Goal: Find specific page/section: Find specific page/section

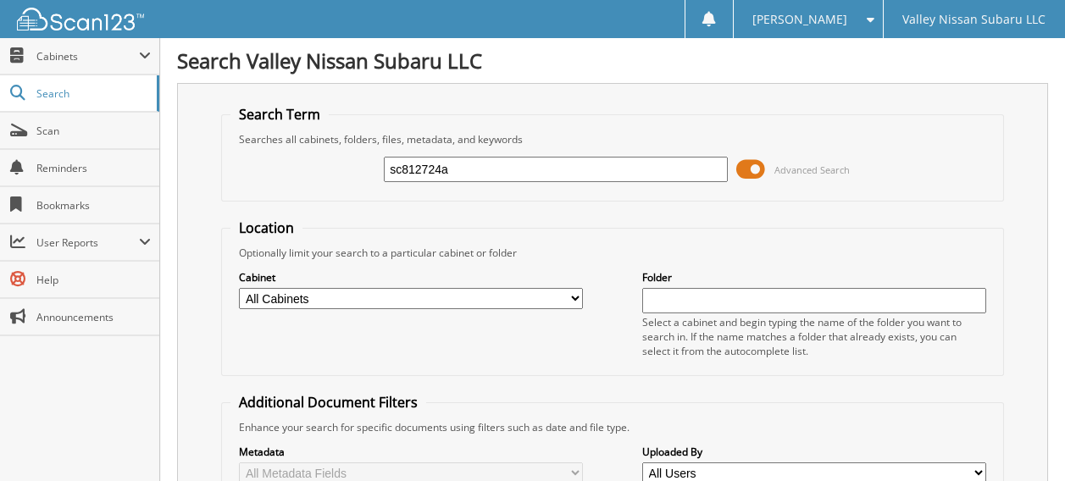
type input "sc812724a"
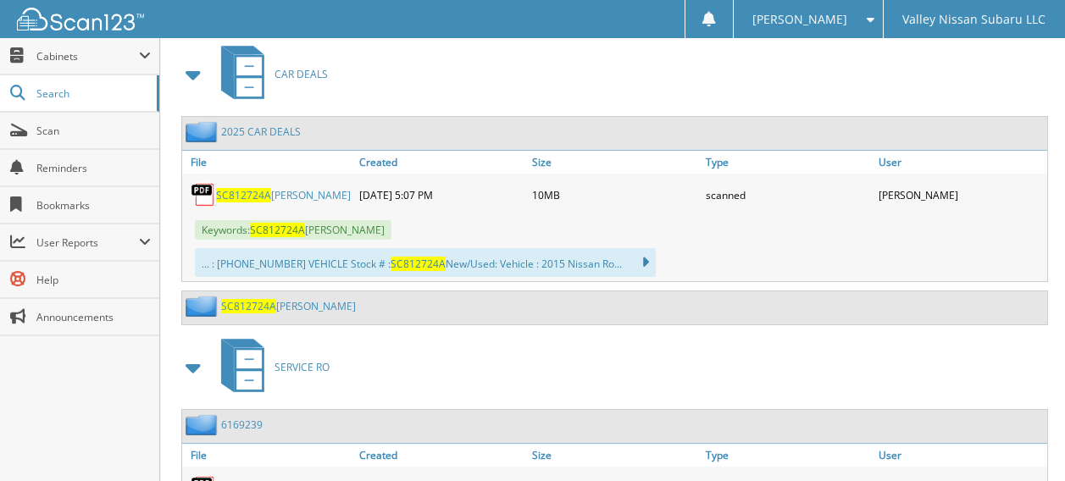
scroll to position [864, 0]
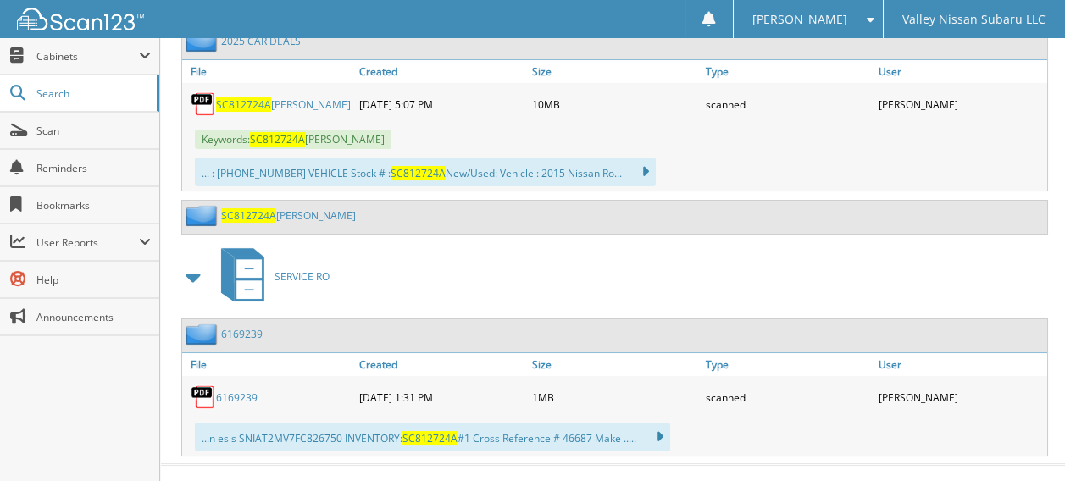
click at [232, 391] on link "6169239" at bounding box center [237, 398] width 42 height 14
click at [317, 208] on link "SC812724A [PERSON_NAME]" at bounding box center [288, 215] width 135 height 14
